Goal: Task Accomplishment & Management: Manage account settings

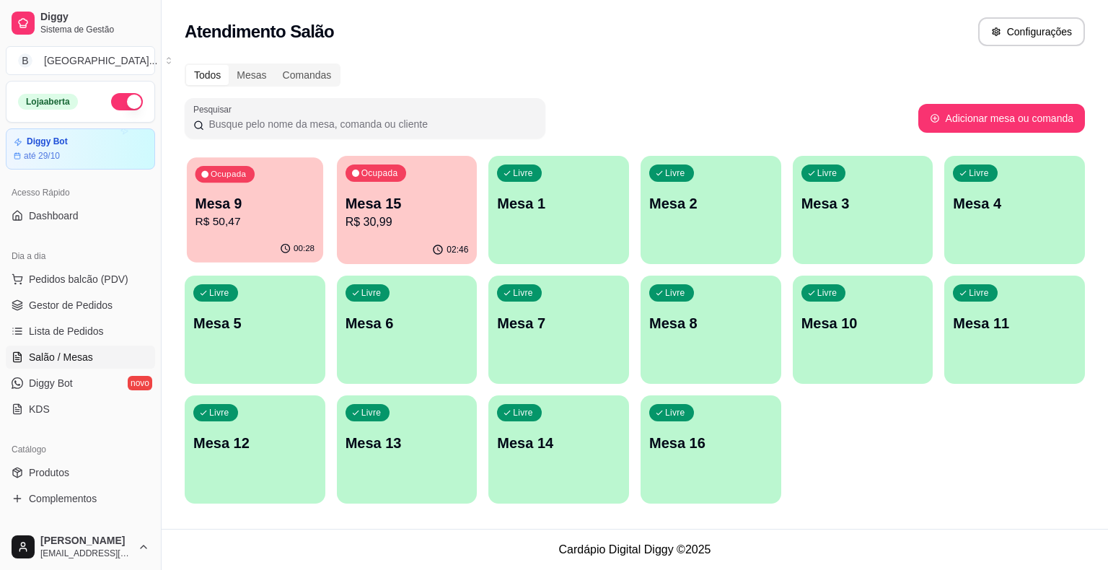
click at [290, 231] on div "Ocupada Mesa 9 R$ 50,47" at bounding box center [255, 196] width 136 height 78
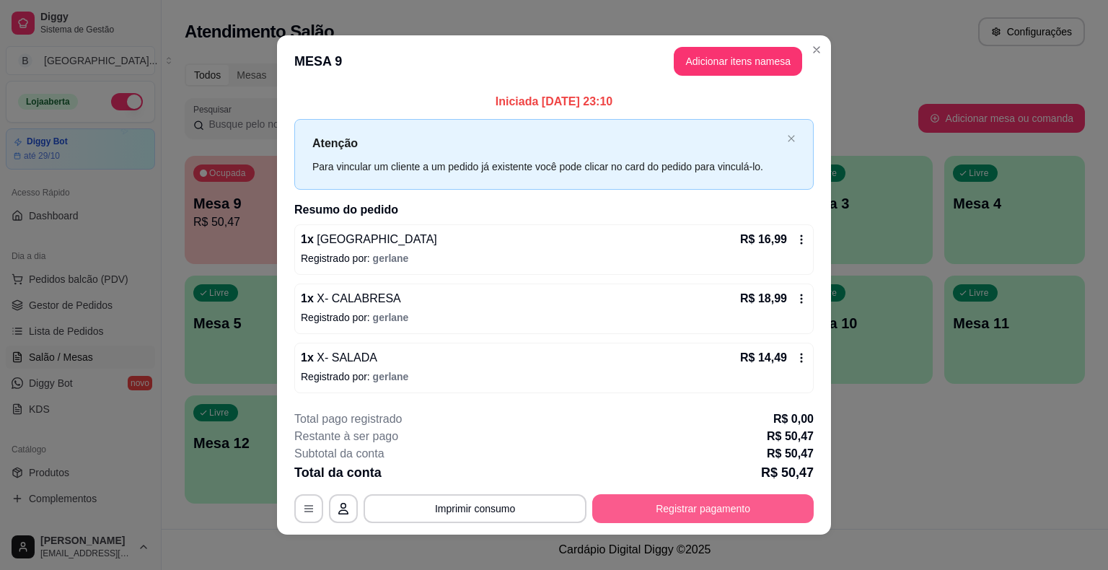
click at [797, 503] on button "Registrar pagamento" at bounding box center [703, 508] width 222 height 29
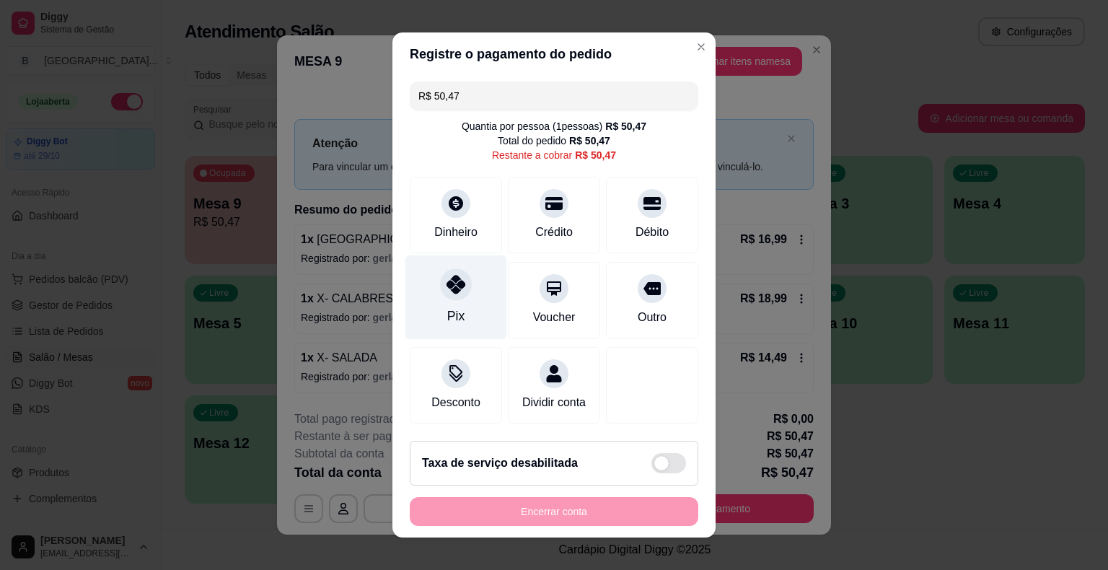
click at [457, 302] on div "Pix" at bounding box center [457, 297] width 102 height 84
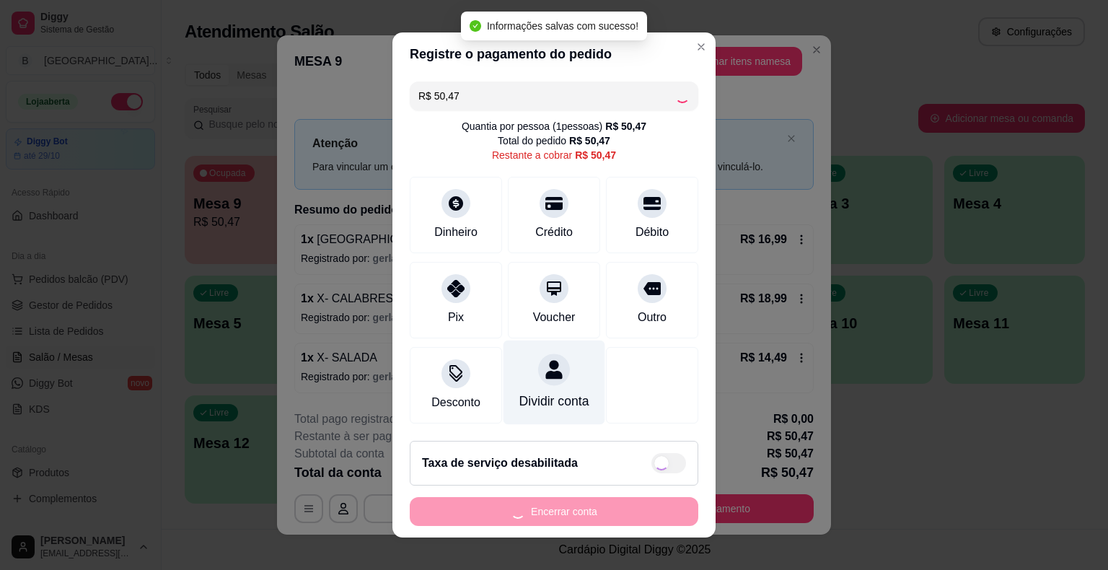
type input "R$ 0,00"
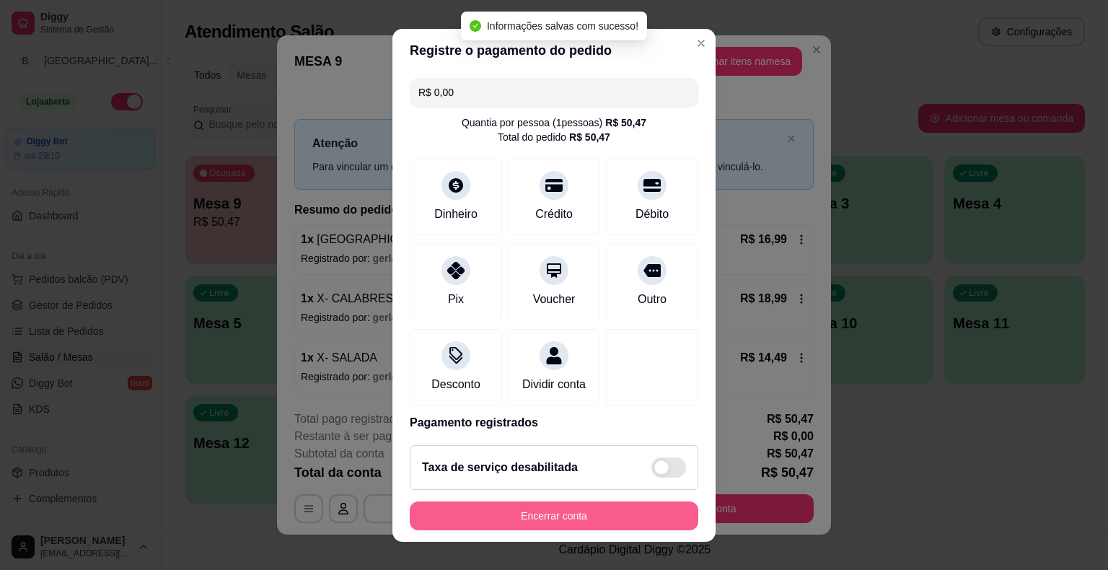
click at [576, 509] on button "Encerrar conta" at bounding box center [554, 515] width 289 height 29
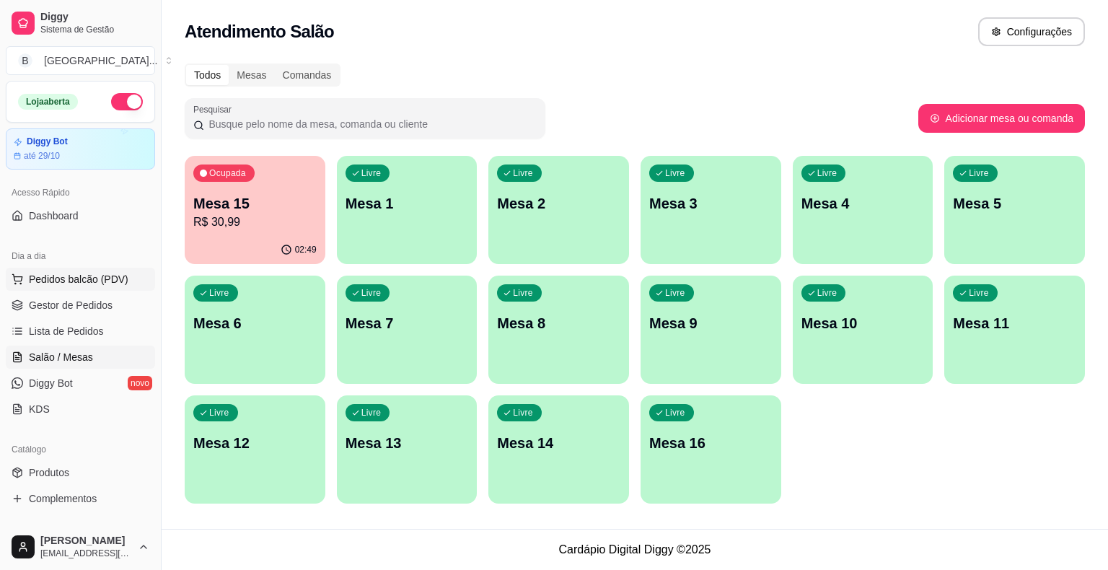
click at [63, 284] on span "Pedidos balcão (PDV)" at bounding box center [79, 279] width 100 height 14
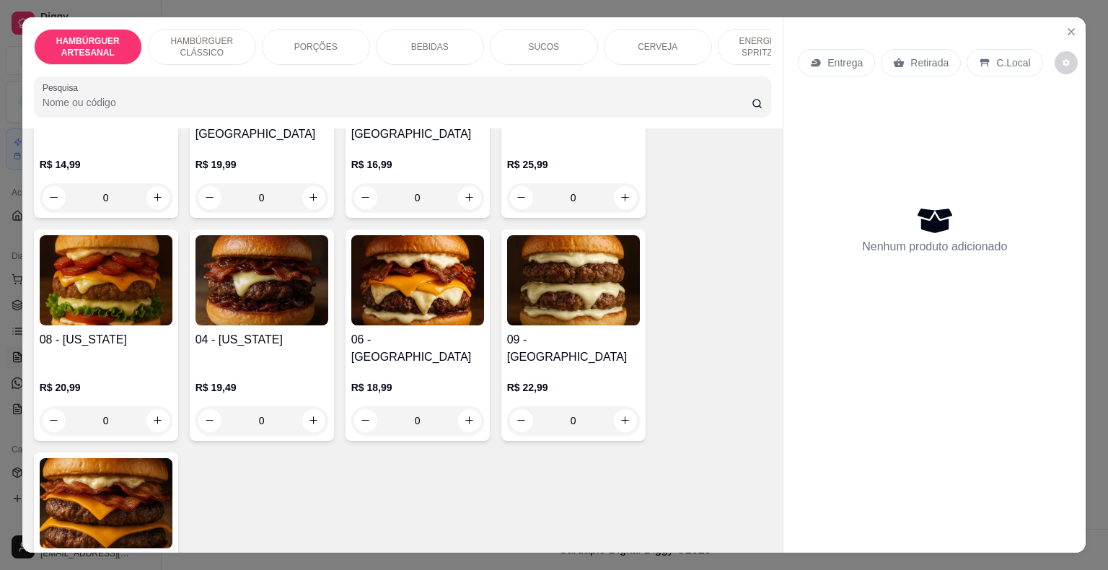
scroll to position [216, 0]
click at [157, 406] on div "0" at bounding box center [106, 420] width 133 height 29
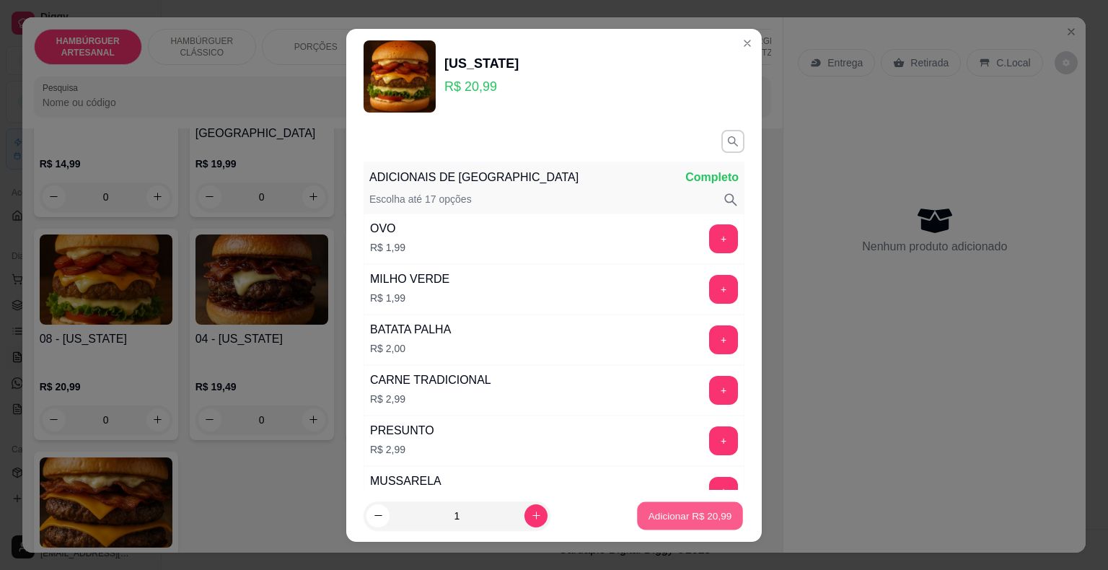
click at [669, 510] on p "Adicionar R$ 20,99" at bounding box center [691, 516] width 84 height 14
type input "1"
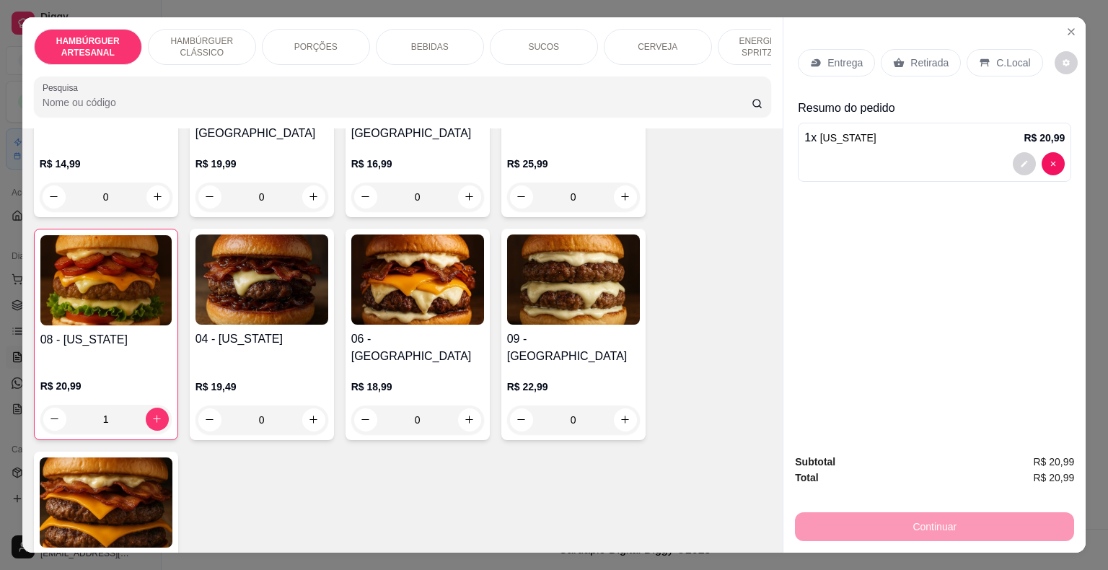
scroll to position [577, 0]
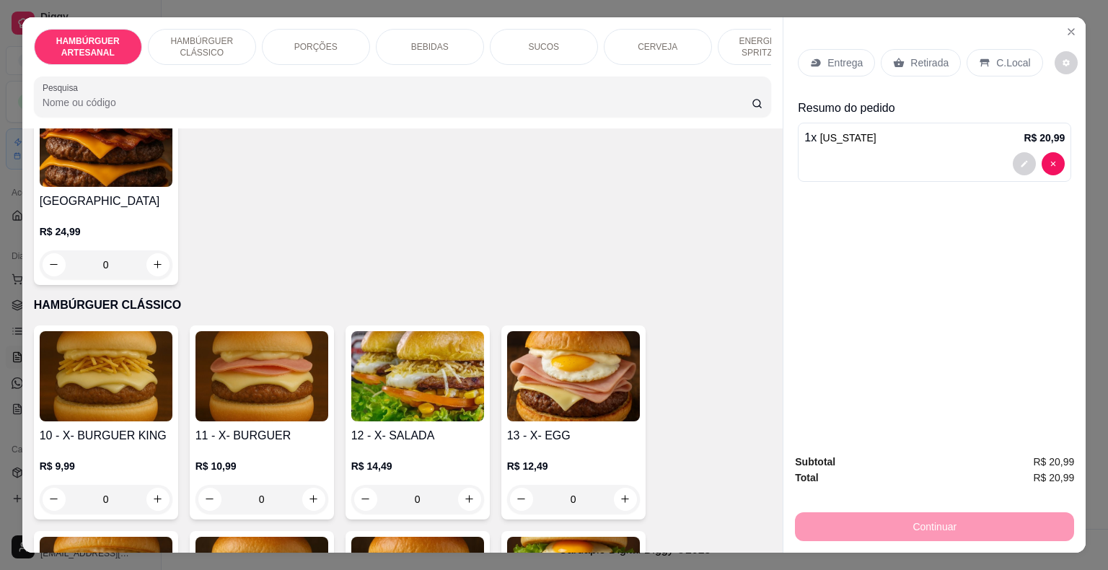
click at [857, 54] on div "Entrega" at bounding box center [836, 62] width 77 height 27
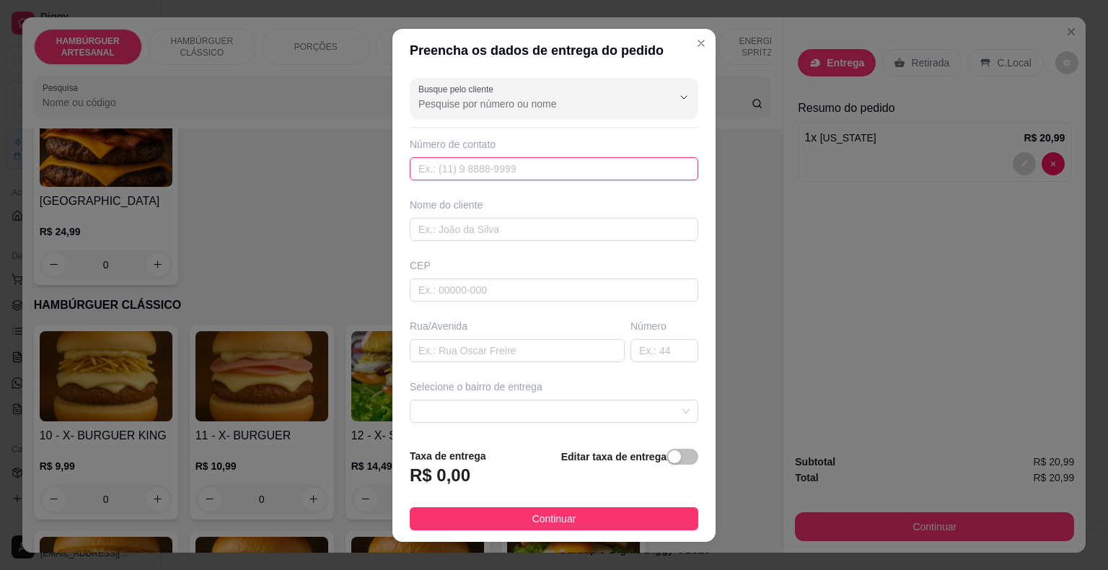
click at [550, 170] on input "text" at bounding box center [554, 168] width 289 height 23
type input "[PHONE_NUMBER]"
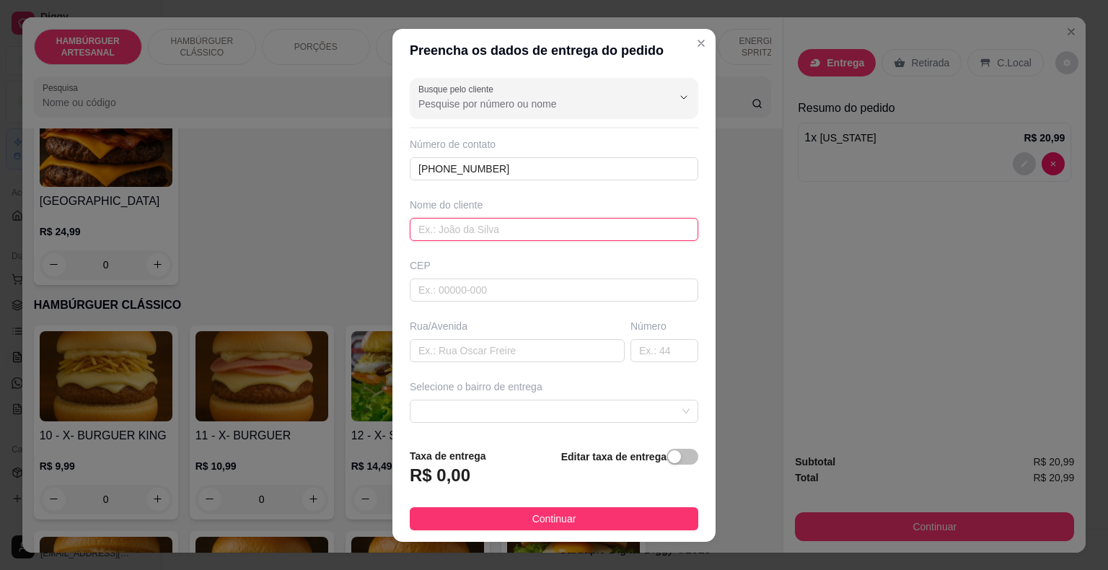
click at [421, 238] on input "text" at bounding box center [554, 229] width 289 height 23
type input "MAGALY"
click at [537, 348] on input "text" at bounding box center [517, 350] width 215 height 23
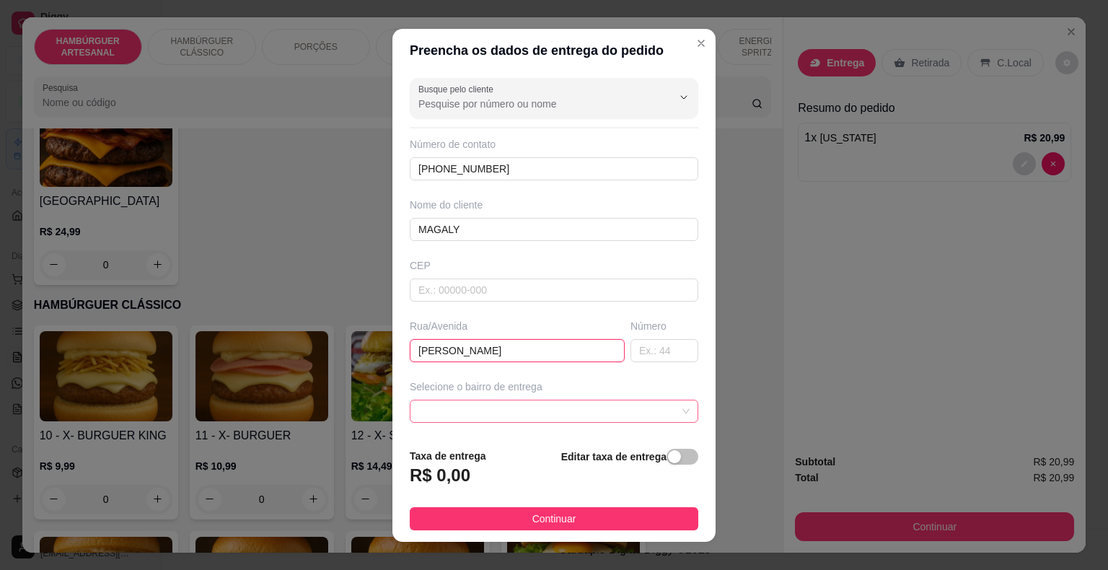
click at [595, 408] on span at bounding box center [554, 411] width 271 height 22
type input "[PERSON_NAME]"
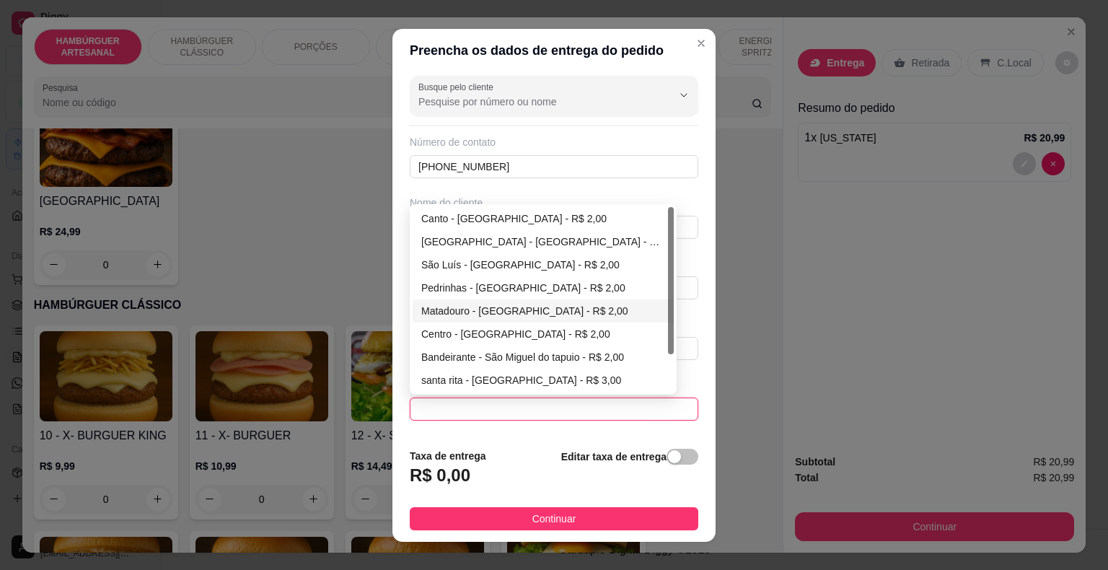
scroll to position [0, 0]
click at [445, 331] on div "Centro - [GEOGRAPHIC_DATA] - R$ 2,00" at bounding box center [543, 336] width 244 height 16
type input "São Miguel do Tapuio"
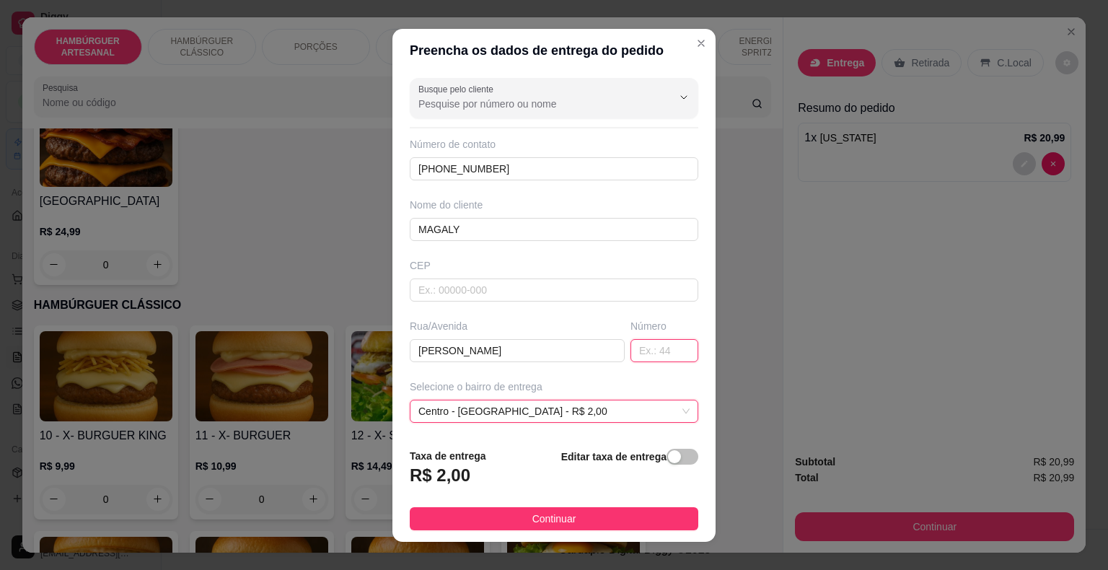
click at [631, 349] on input "text" at bounding box center [665, 350] width 68 height 23
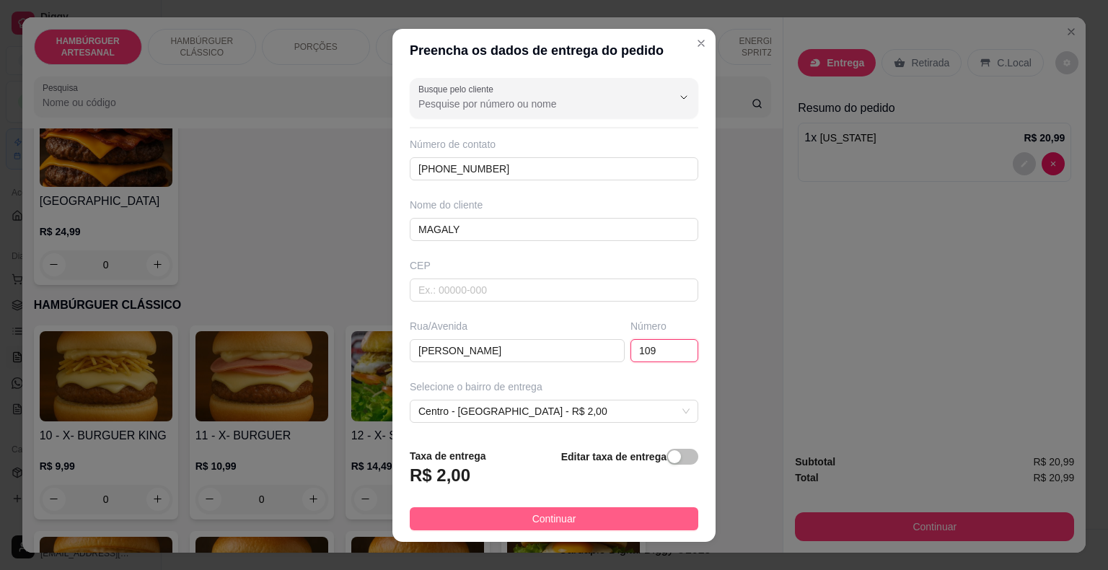
type input "109"
click at [616, 507] on button "Continuar" at bounding box center [554, 518] width 289 height 23
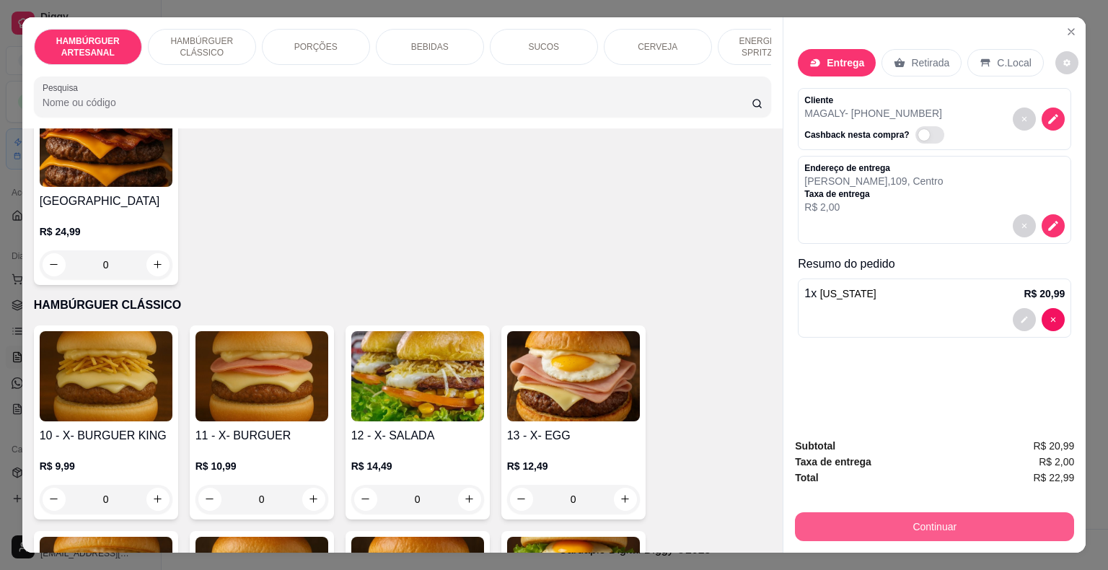
click at [942, 518] on button "Continuar" at bounding box center [934, 526] width 279 height 29
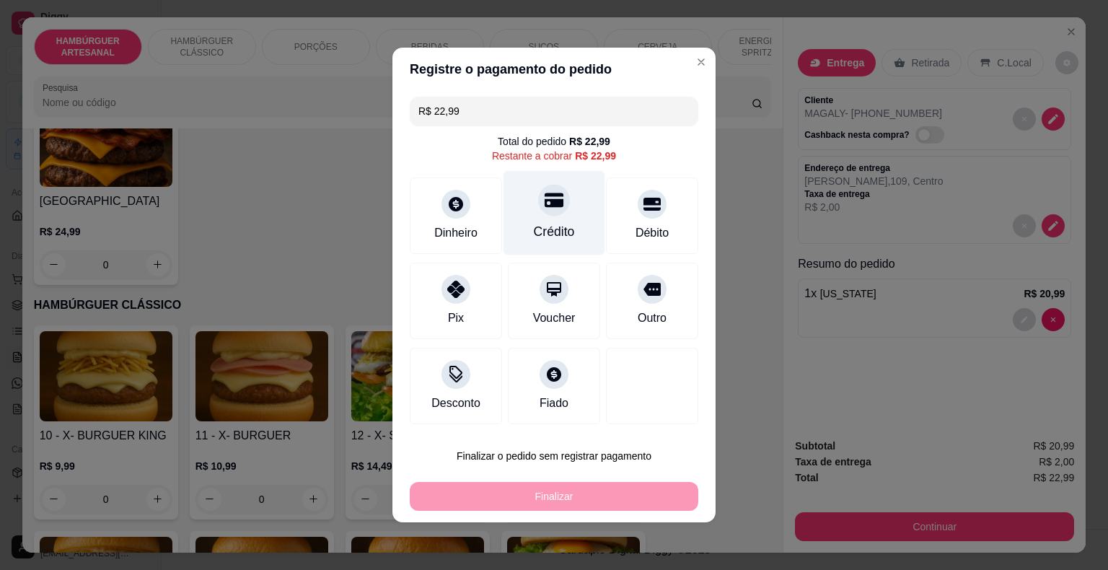
click at [574, 222] on div "Crédito" at bounding box center [555, 213] width 102 height 84
type input "R$ 0,00"
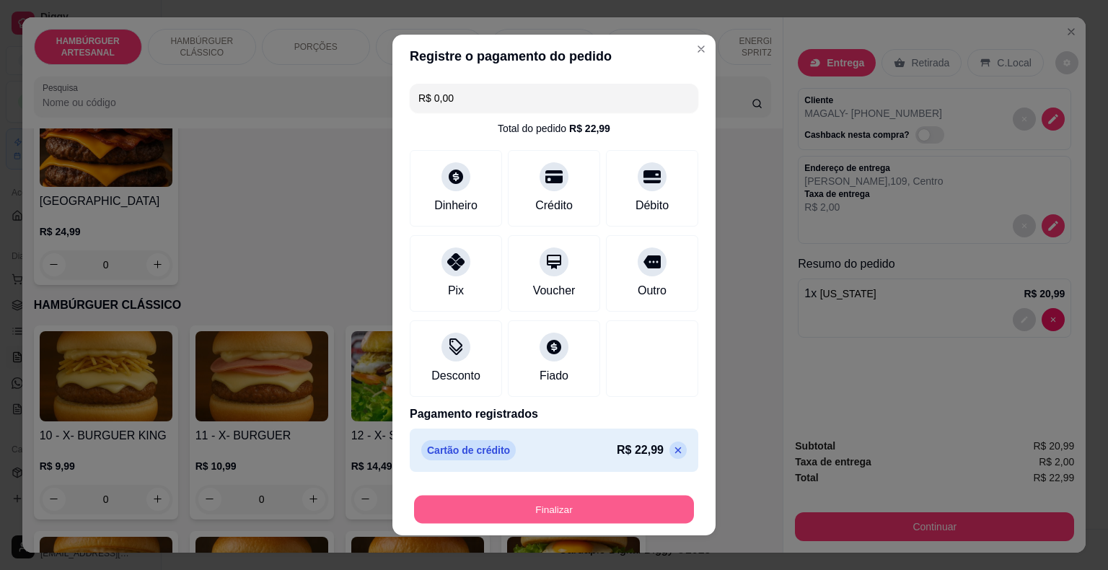
click at [543, 513] on button "Finalizar" at bounding box center [554, 510] width 280 height 28
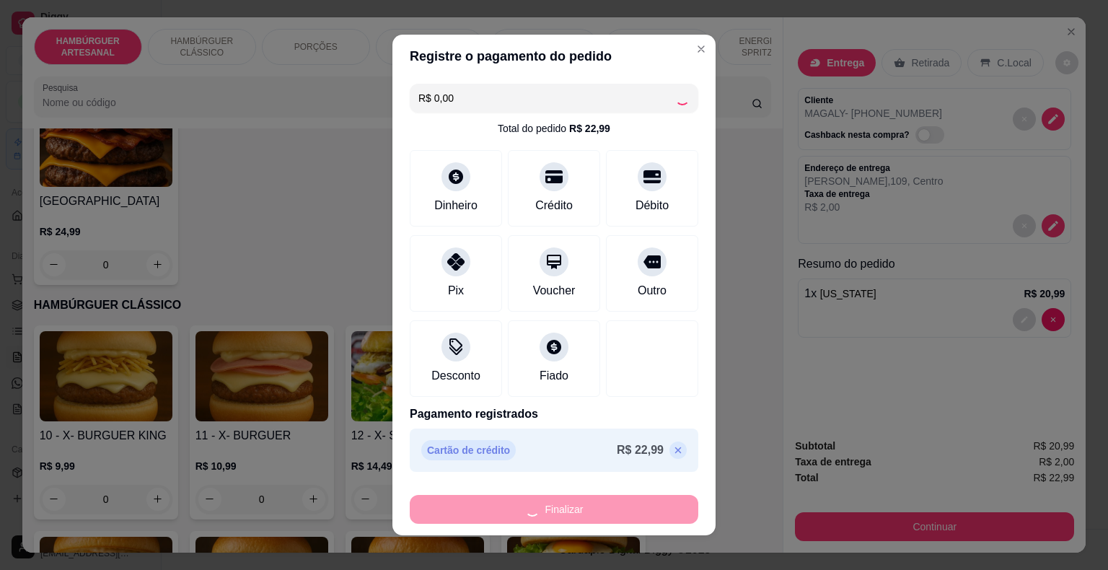
type input "0"
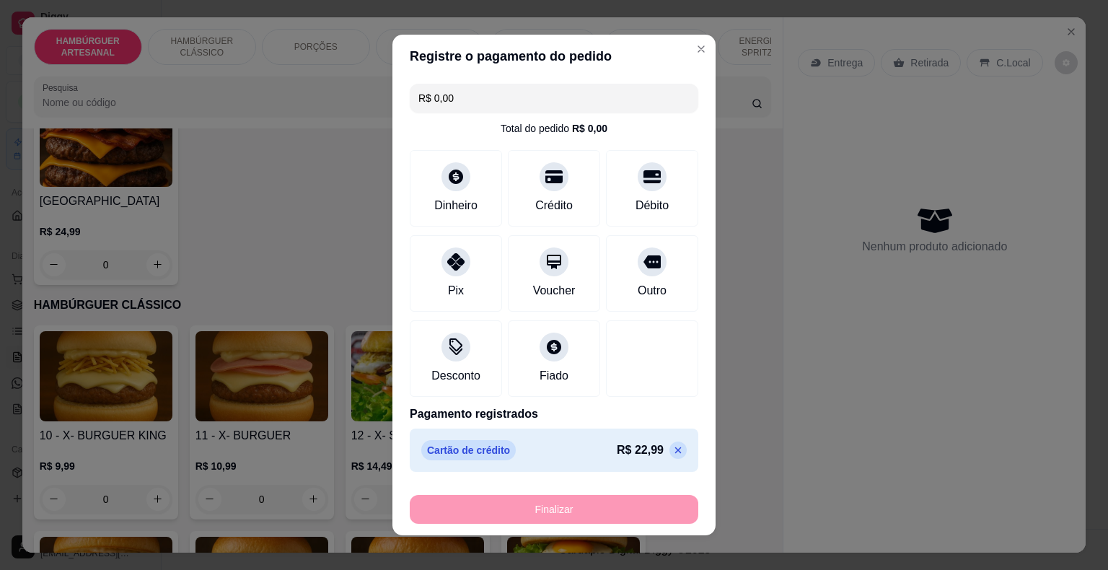
type input "-R$ 22,99"
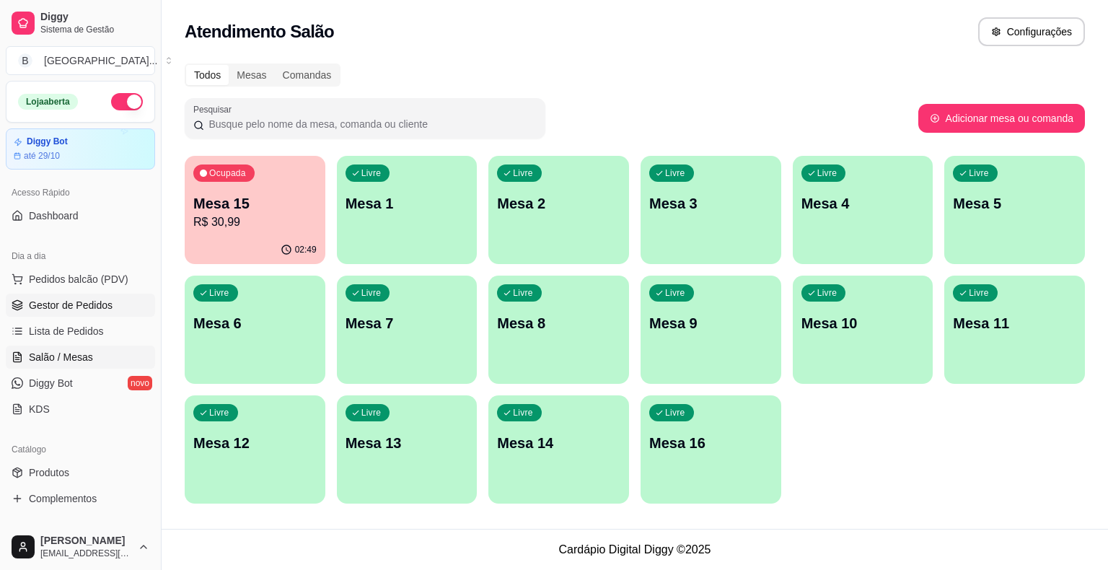
click at [98, 313] on link "Gestor de Pedidos" at bounding box center [80, 305] width 149 height 23
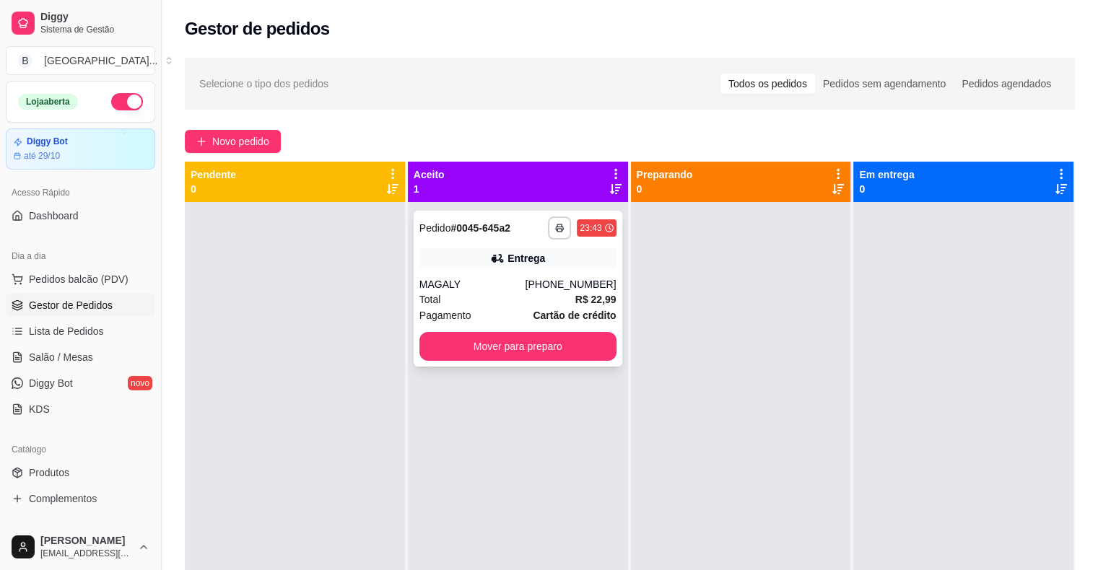
click at [481, 261] on div "Entrega" at bounding box center [517, 258] width 197 height 20
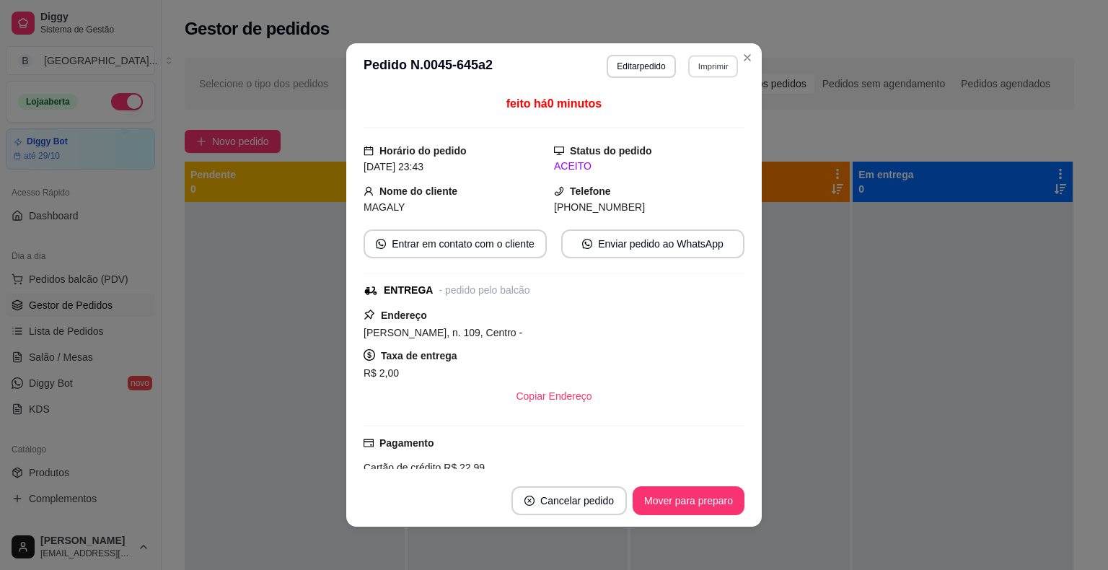
click at [688, 74] on button "Imprimir" at bounding box center [713, 66] width 50 height 22
click at [678, 113] on button "IMPRESSORA" at bounding box center [682, 116] width 105 height 23
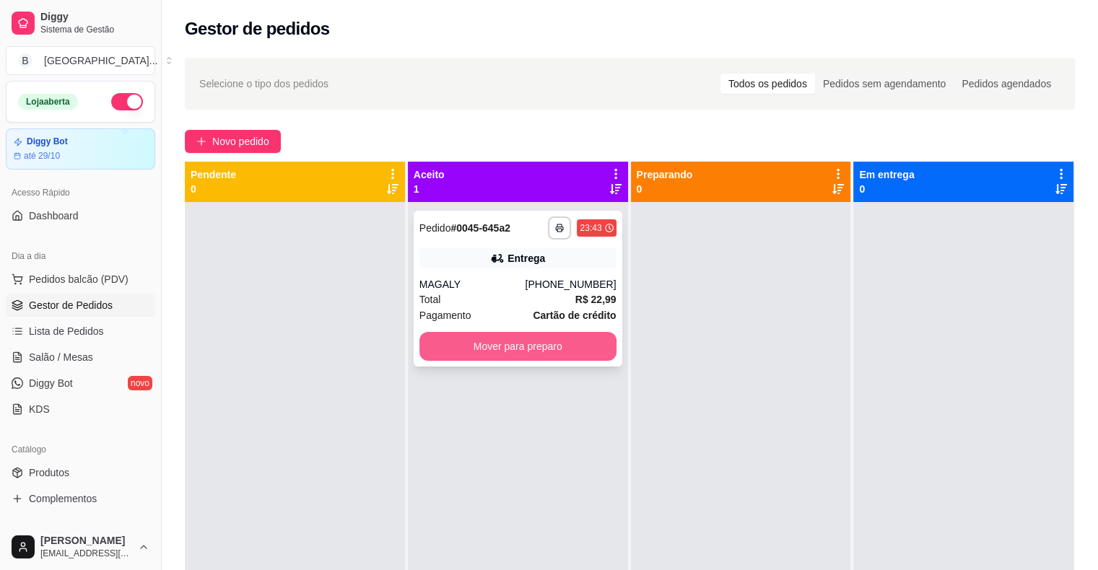
click at [501, 344] on button "Mover para preparo" at bounding box center [517, 346] width 197 height 29
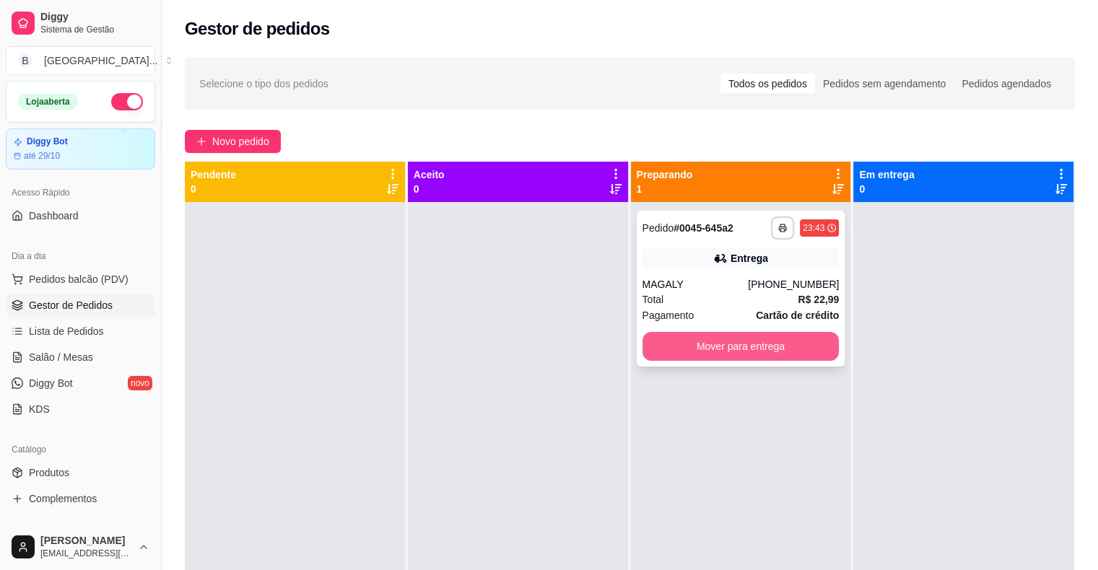
click at [756, 356] on button "Mover para entrega" at bounding box center [740, 346] width 197 height 29
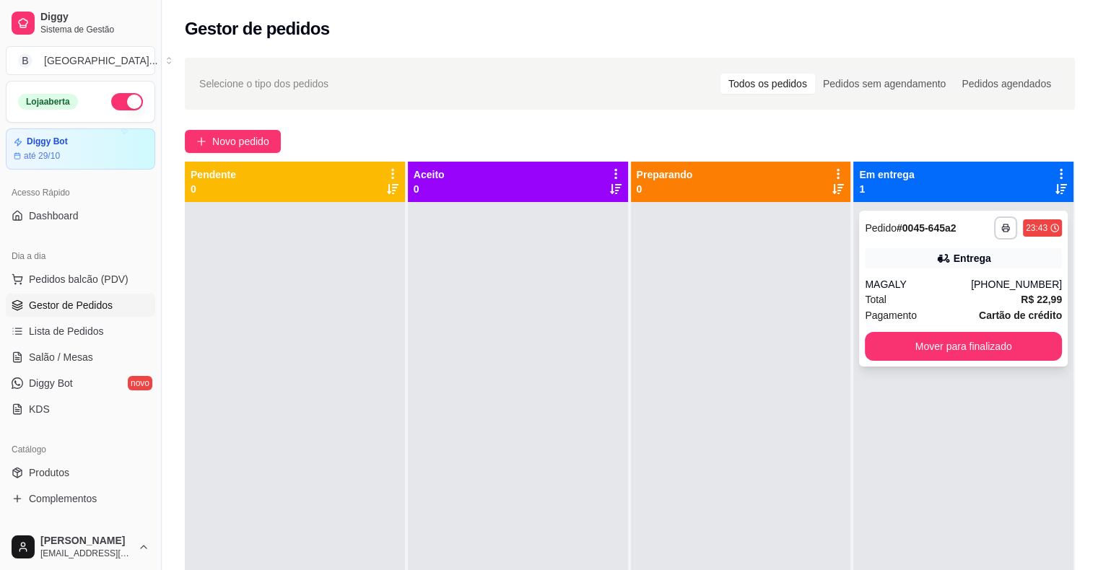
click at [969, 287] on div "MAGALY" at bounding box center [917, 284] width 106 height 14
click at [869, 351] on button "Mover para finalizado" at bounding box center [962, 346] width 197 height 29
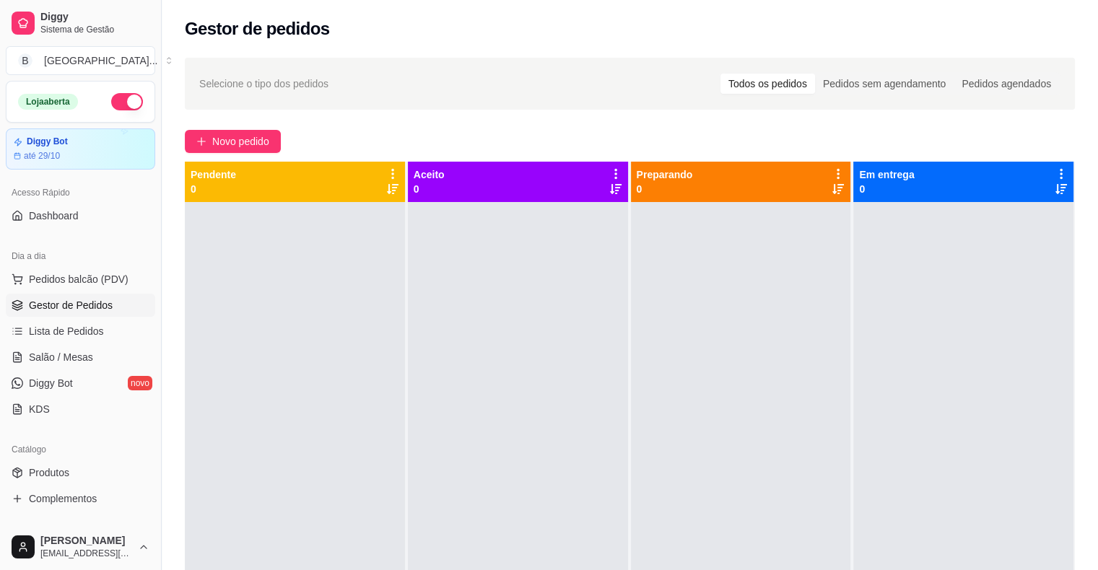
click at [64, 294] on link "Gestor de Pedidos" at bounding box center [80, 305] width 149 height 23
click at [63, 307] on span "Gestor de Pedidos" at bounding box center [71, 305] width 84 height 14
click at [45, 359] on span "Salão / Mesas" at bounding box center [61, 357] width 64 height 14
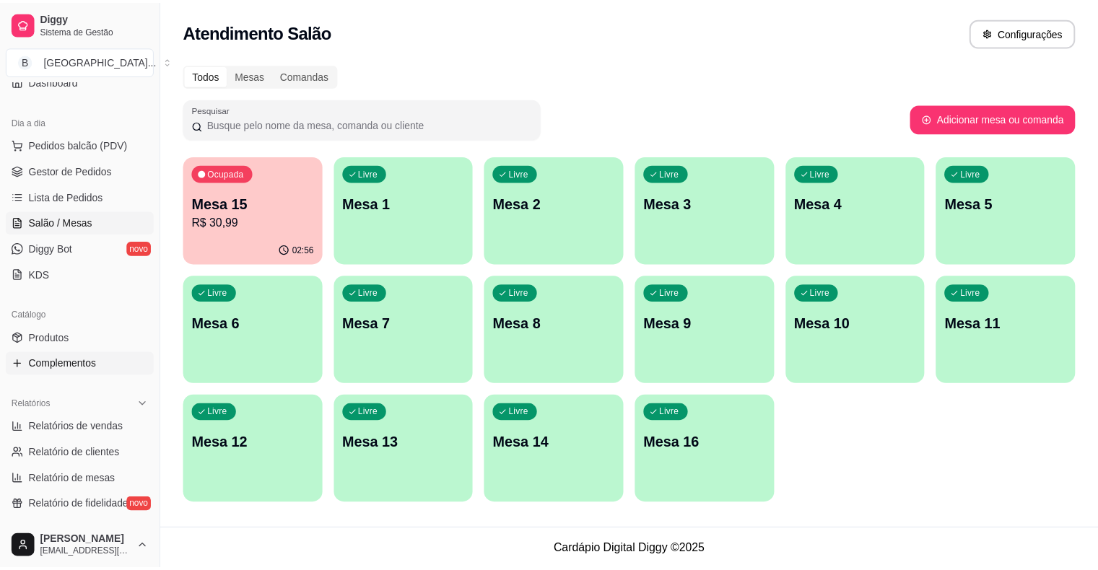
scroll to position [468, 0]
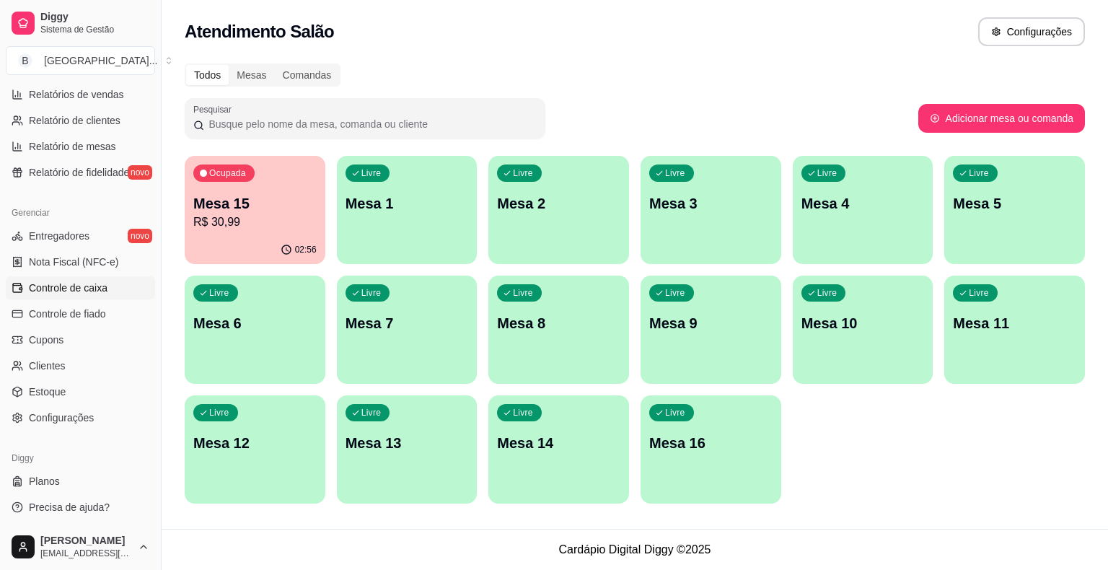
click at [82, 290] on span "Controle de caixa" at bounding box center [68, 288] width 79 height 14
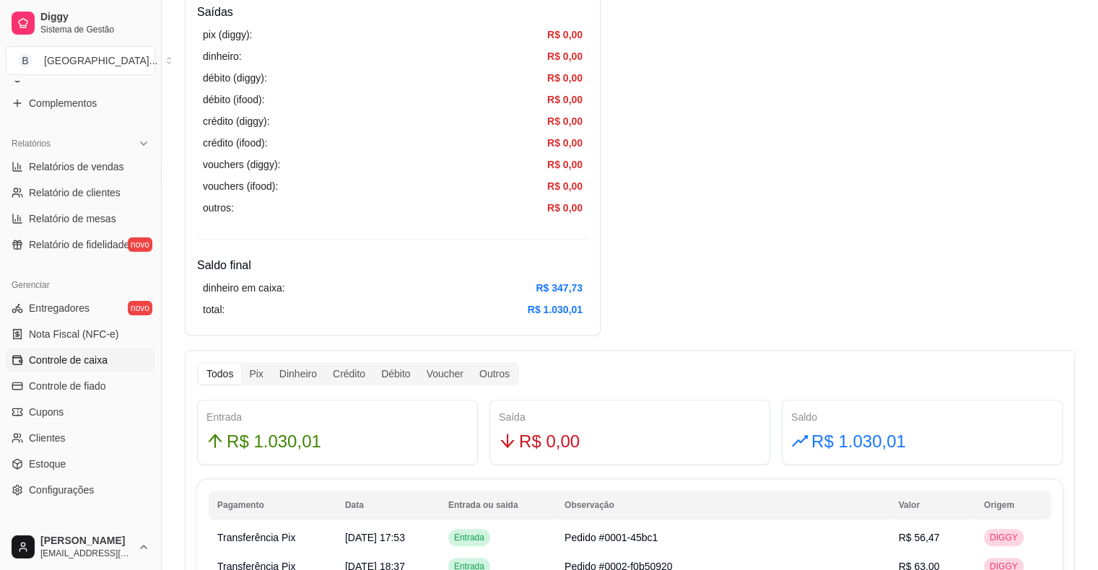
scroll to position [323, 0]
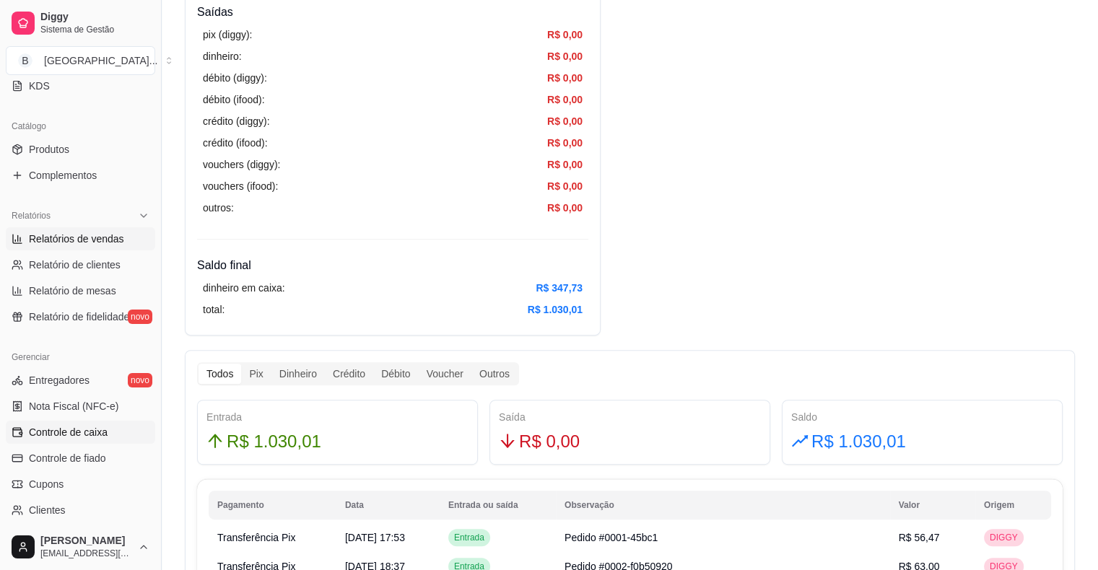
click at [82, 241] on span "Relatórios de vendas" at bounding box center [76, 239] width 95 height 14
select select "ALL"
select select "0"
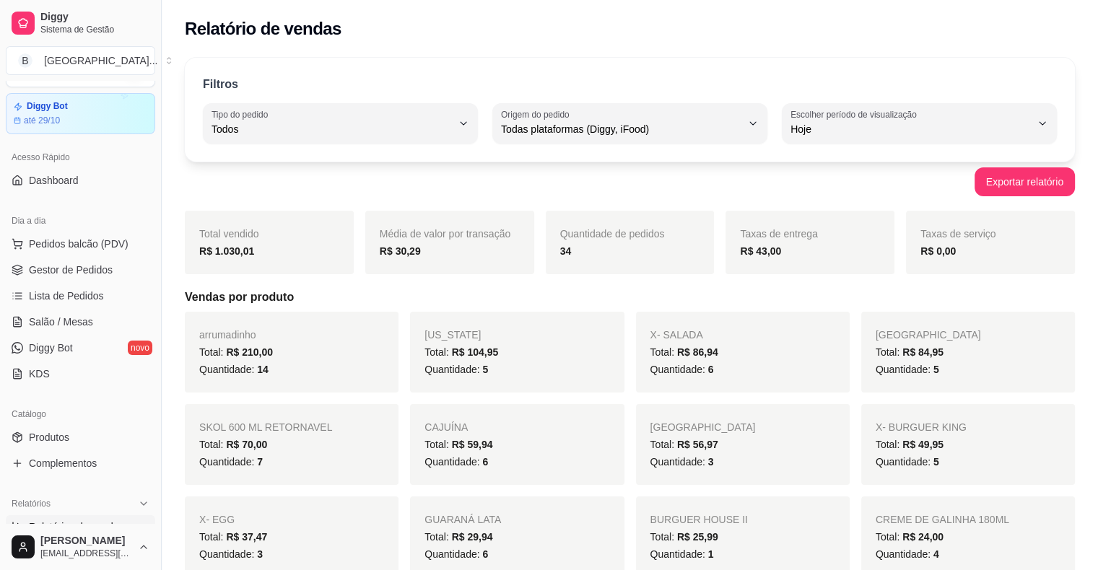
scroll to position [35, 0]
